Goal: Information Seeking & Learning: Understand process/instructions

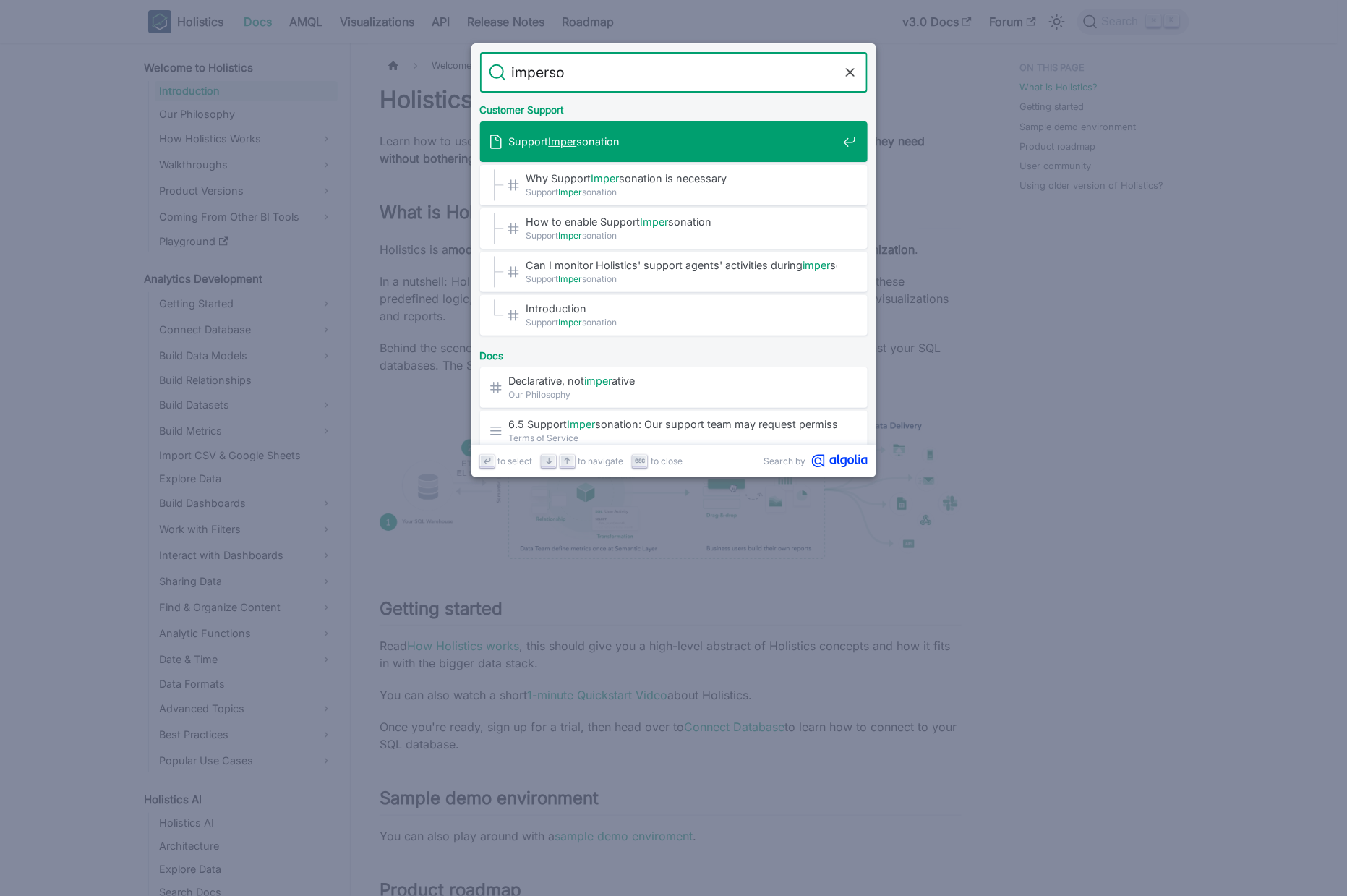
type input "imperson"
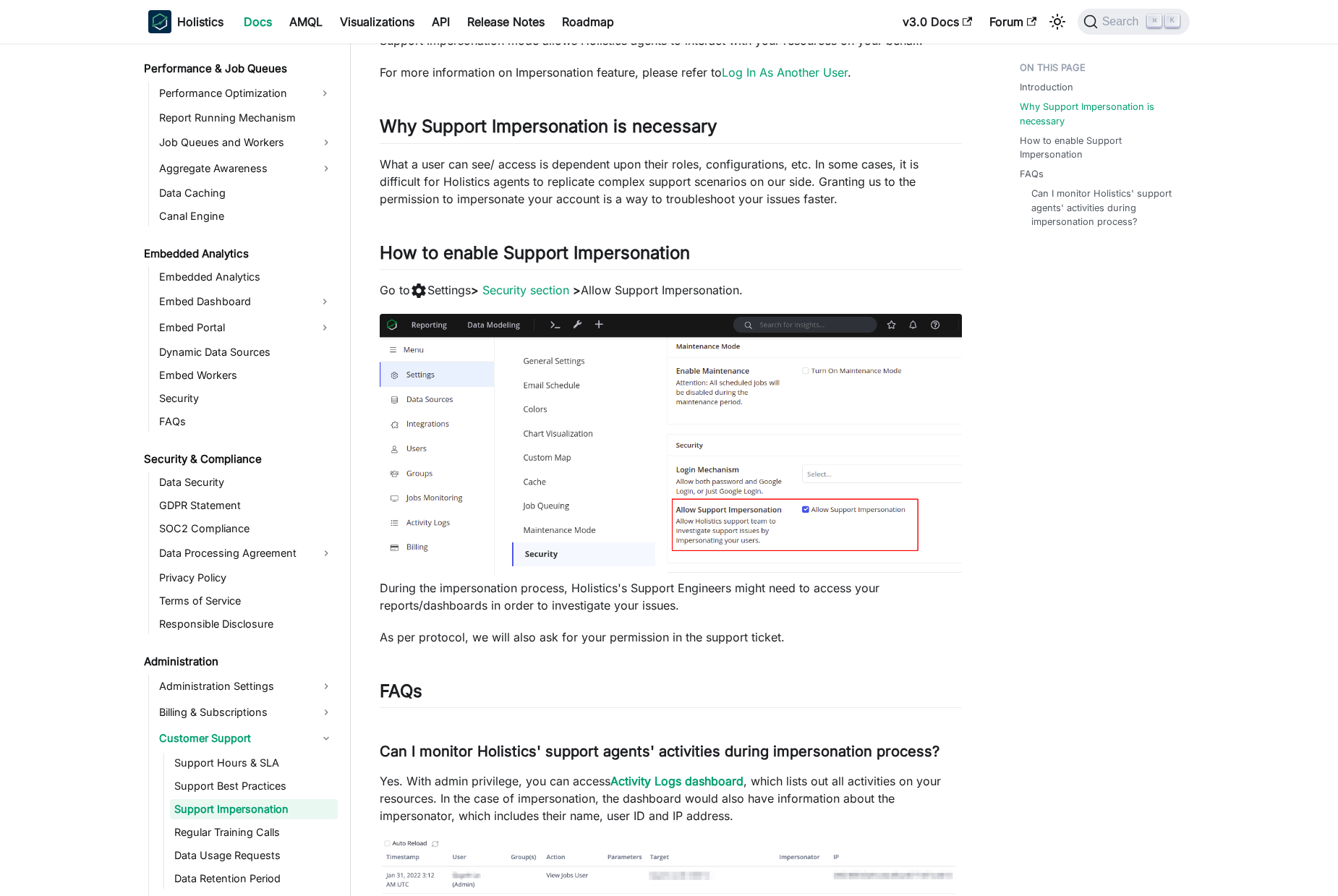
scroll to position [157, 0]
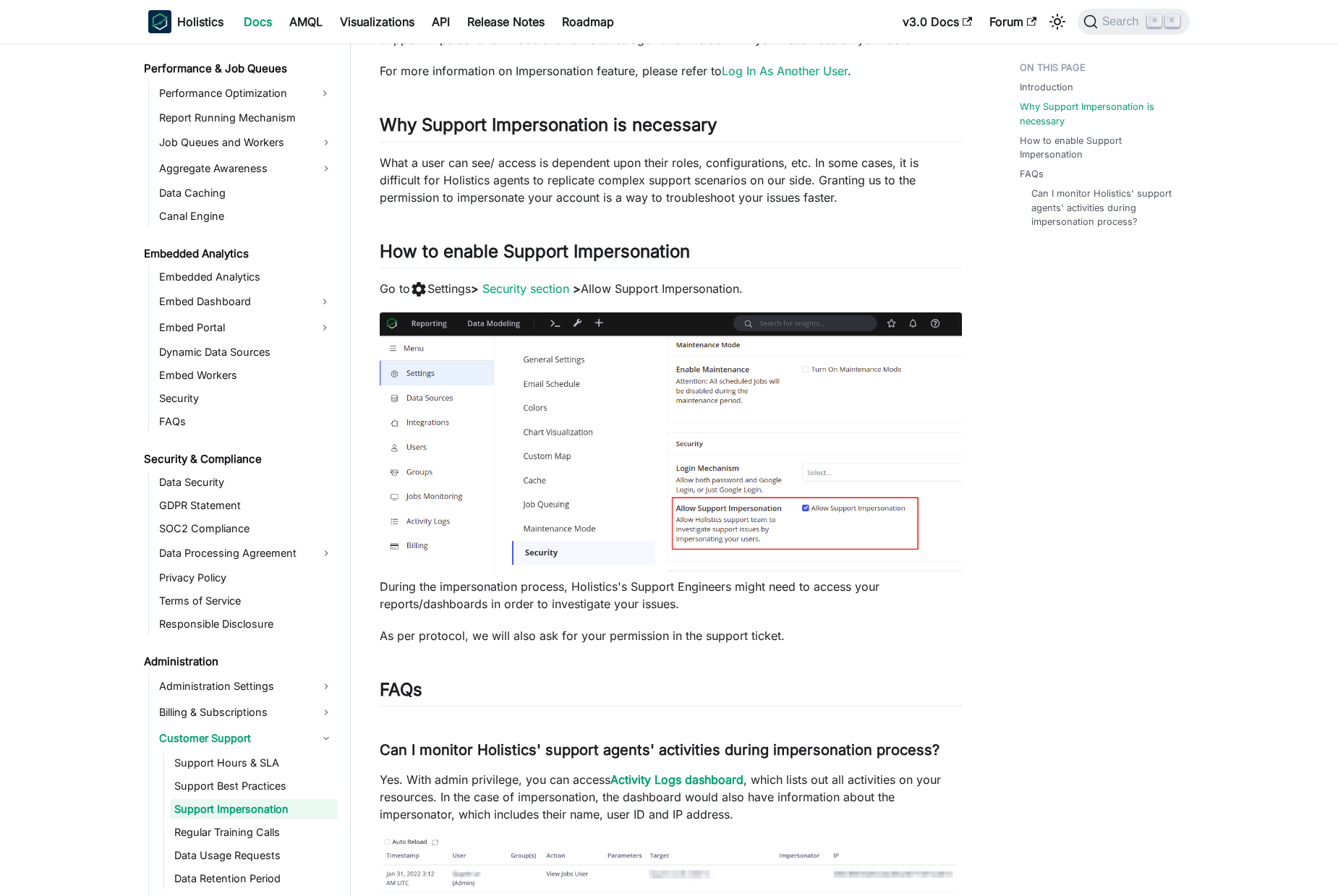
click at [670, 287] on p "Go to settings Settings > Security section > Allow Support Impersonation." at bounding box center [669, 288] width 582 height 18
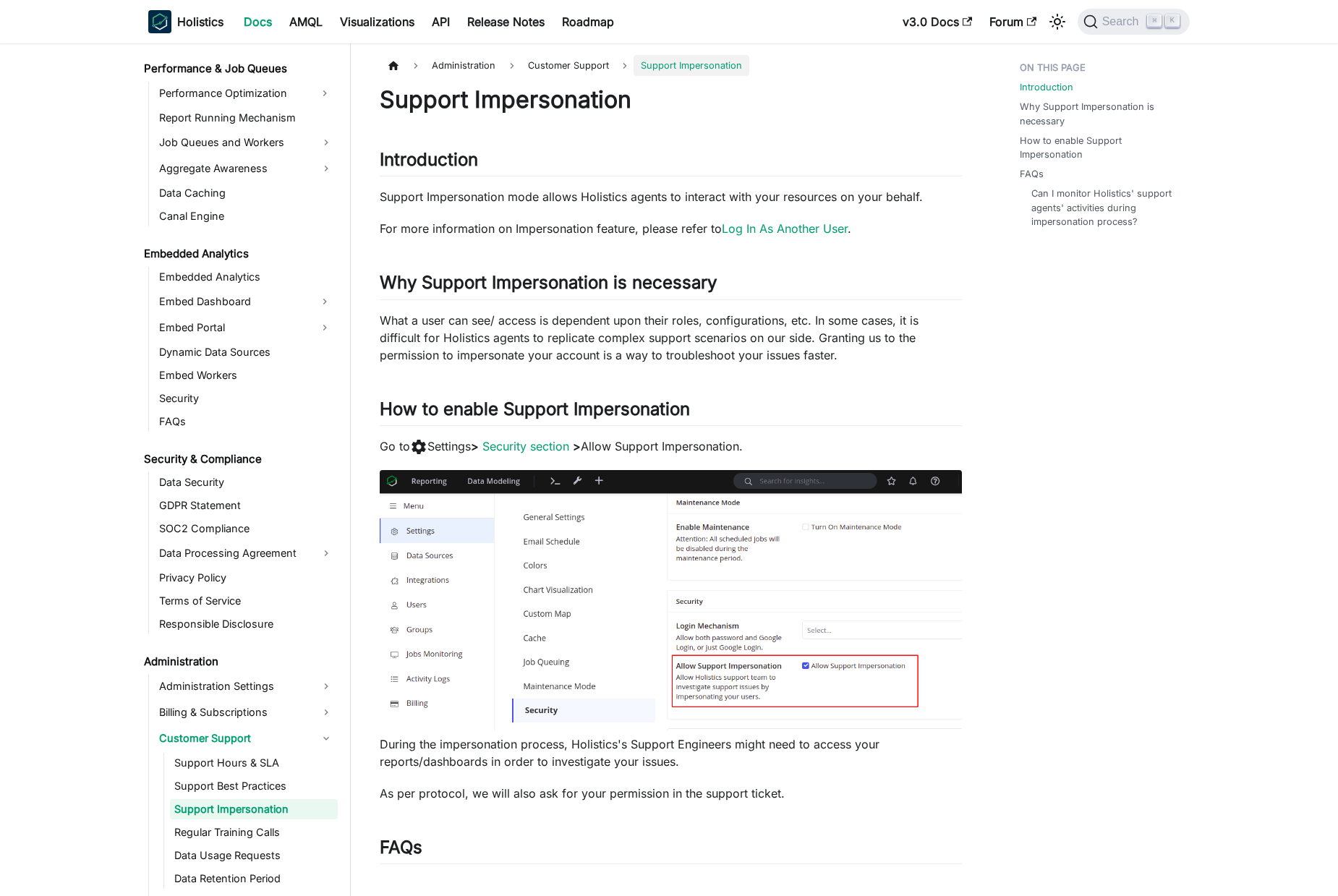
scroll to position [0, 0]
click at [684, 344] on p "What a user can see/ access is dependent upon their roles, configurations, etc.…" at bounding box center [669, 338] width 582 height 52
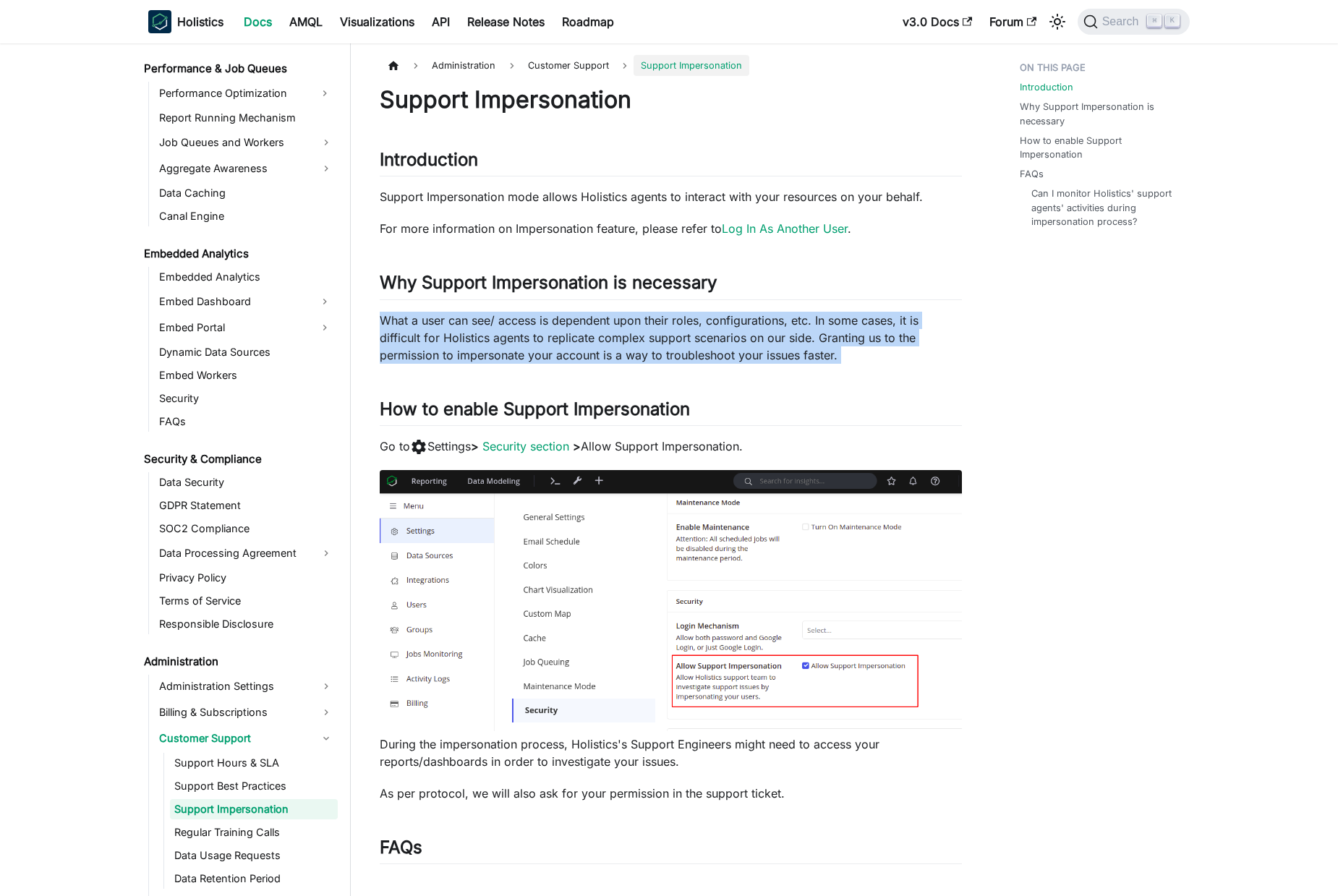
click at [684, 344] on p "What a user can see/ access is dependent upon their roles, configurations, etc.…" at bounding box center [669, 338] width 582 height 52
click at [757, 320] on p "What a user can see/ access is dependent upon their roles, configurations, etc.…" at bounding box center [669, 338] width 582 height 52
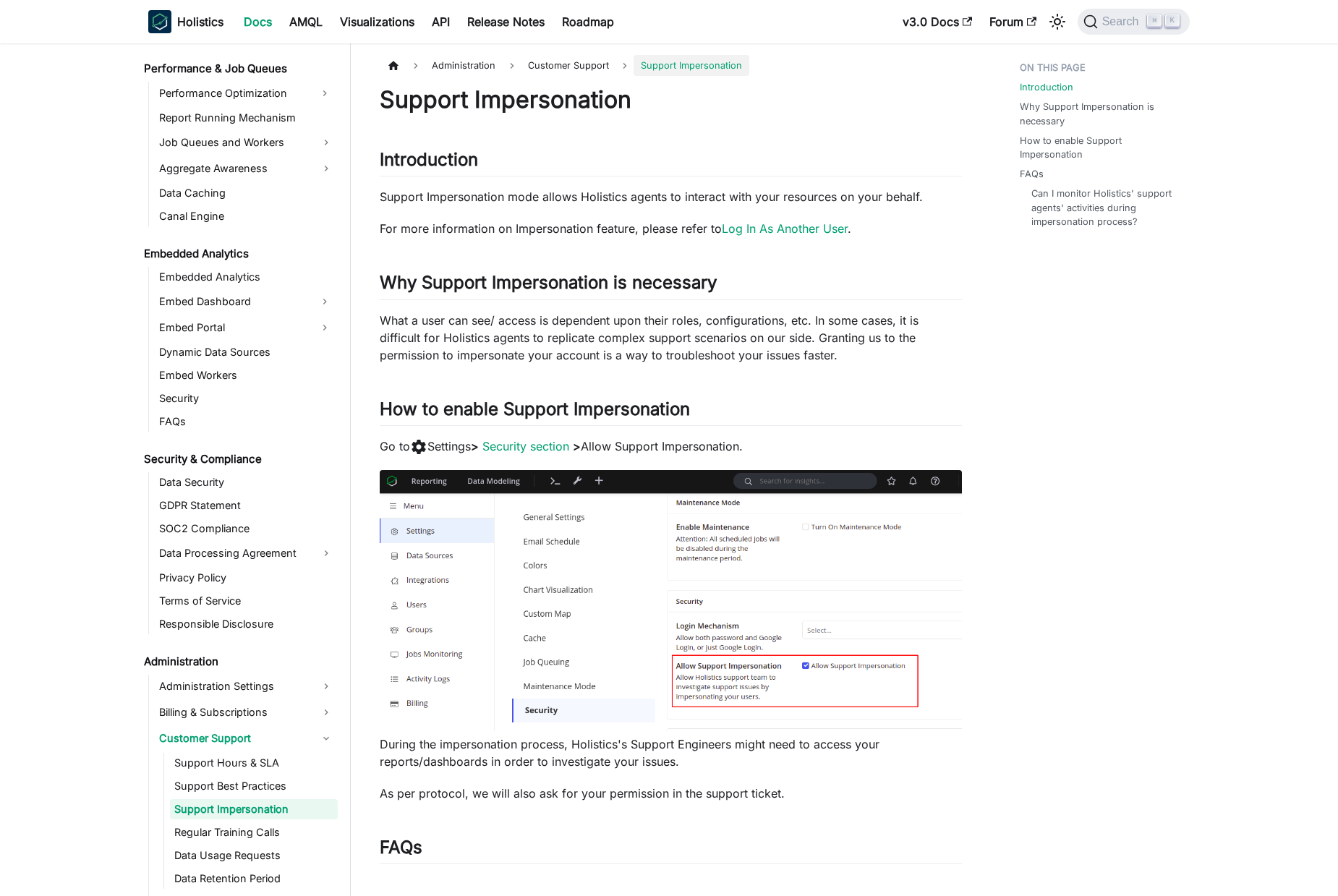
click at [1091, 357] on div "Introduction Why Support Impersonation is necessary How to enable Support Imper…" at bounding box center [1097, 673] width 213 height 1237
